Goal: Task Accomplishment & Management: Manage account settings

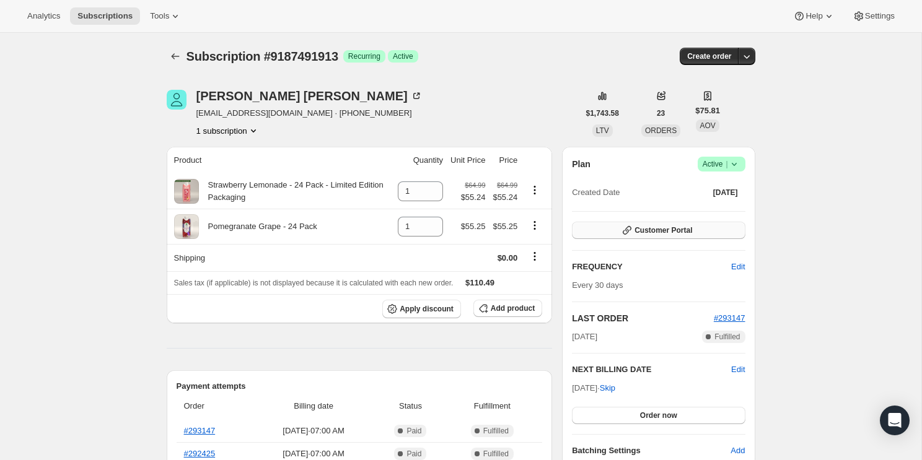
click at [684, 228] on span "Customer Portal" at bounding box center [663, 230] width 58 height 10
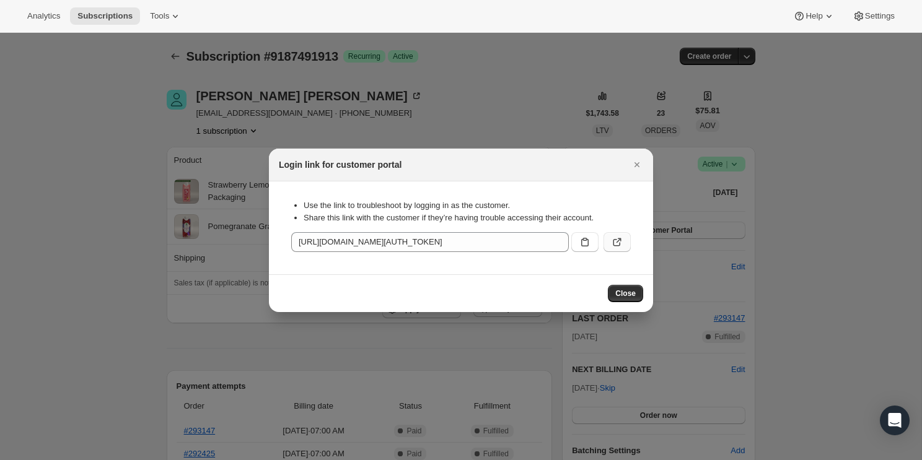
click at [619, 246] on icon ":rc2:" at bounding box center [617, 242] width 12 height 12
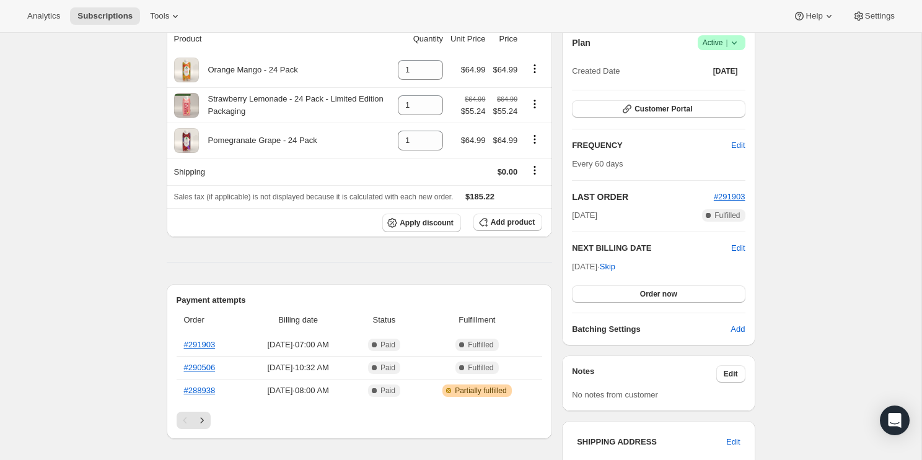
scroll to position [88, 0]
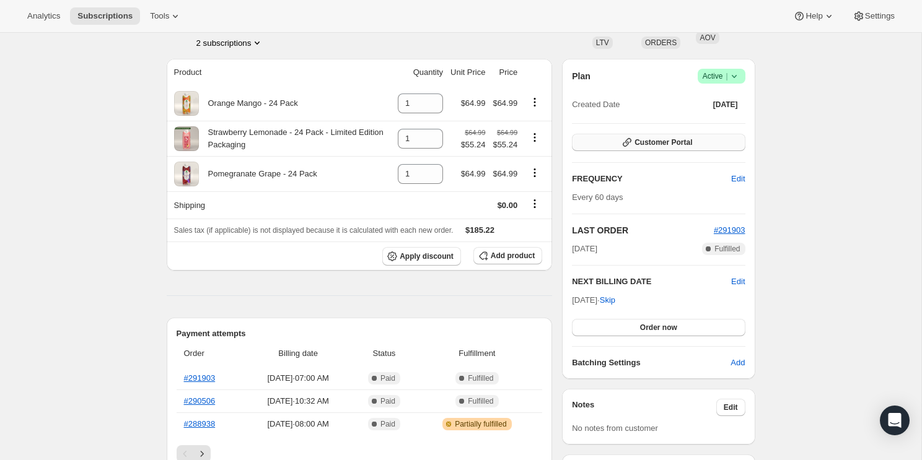
click at [701, 139] on button "Customer Portal" at bounding box center [658, 142] width 173 height 17
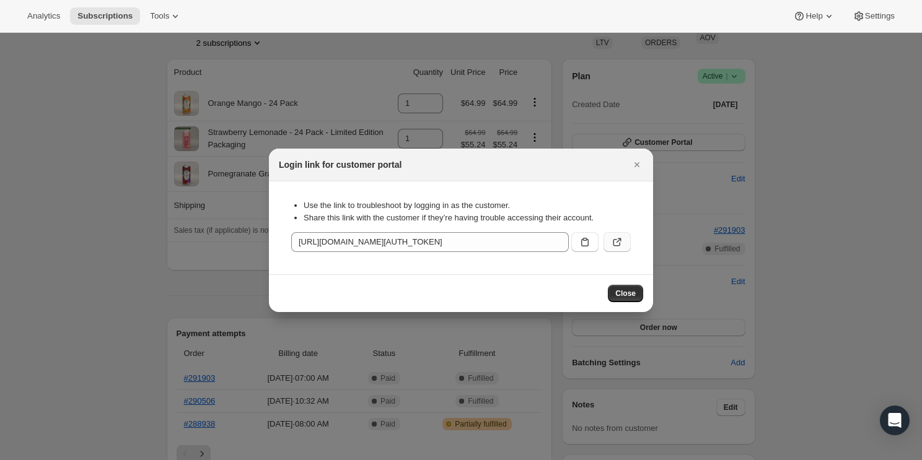
click at [620, 242] on icon ":rc4:" at bounding box center [617, 242] width 12 height 12
click at [631, 163] on icon "Close" at bounding box center [637, 165] width 12 height 12
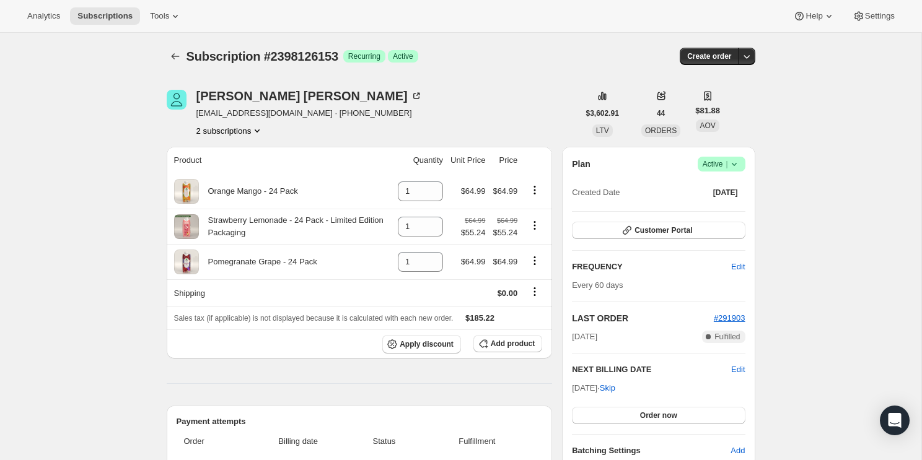
scroll to position [88, 0]
